Goal: Information Seeking & Learning: Find specific fact

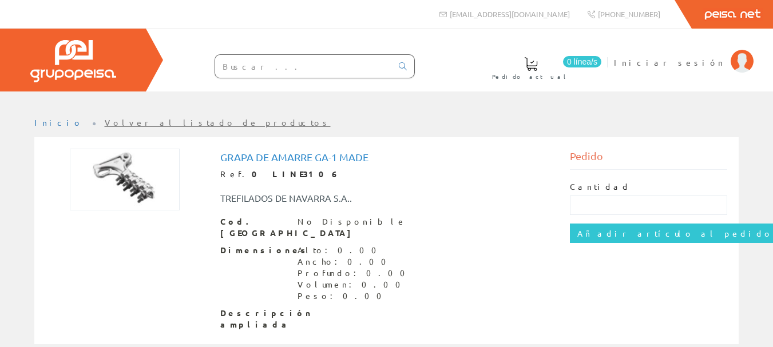
click at [282, 65] on input "text" at bounding box center [303, 66] width 177 height 23
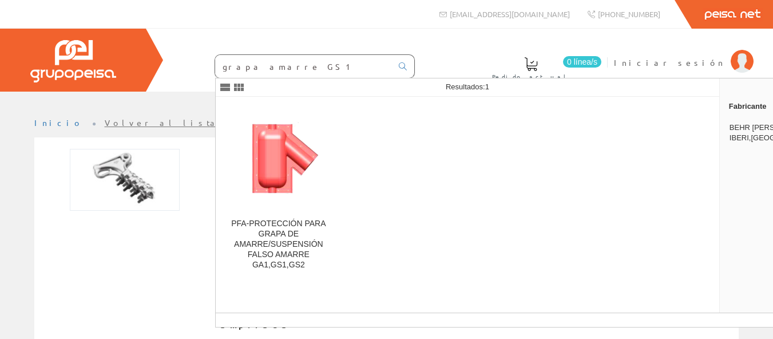
type input "grapa amarre GS1"
